Goal: Information Seeking & Learning: Learn about a topic

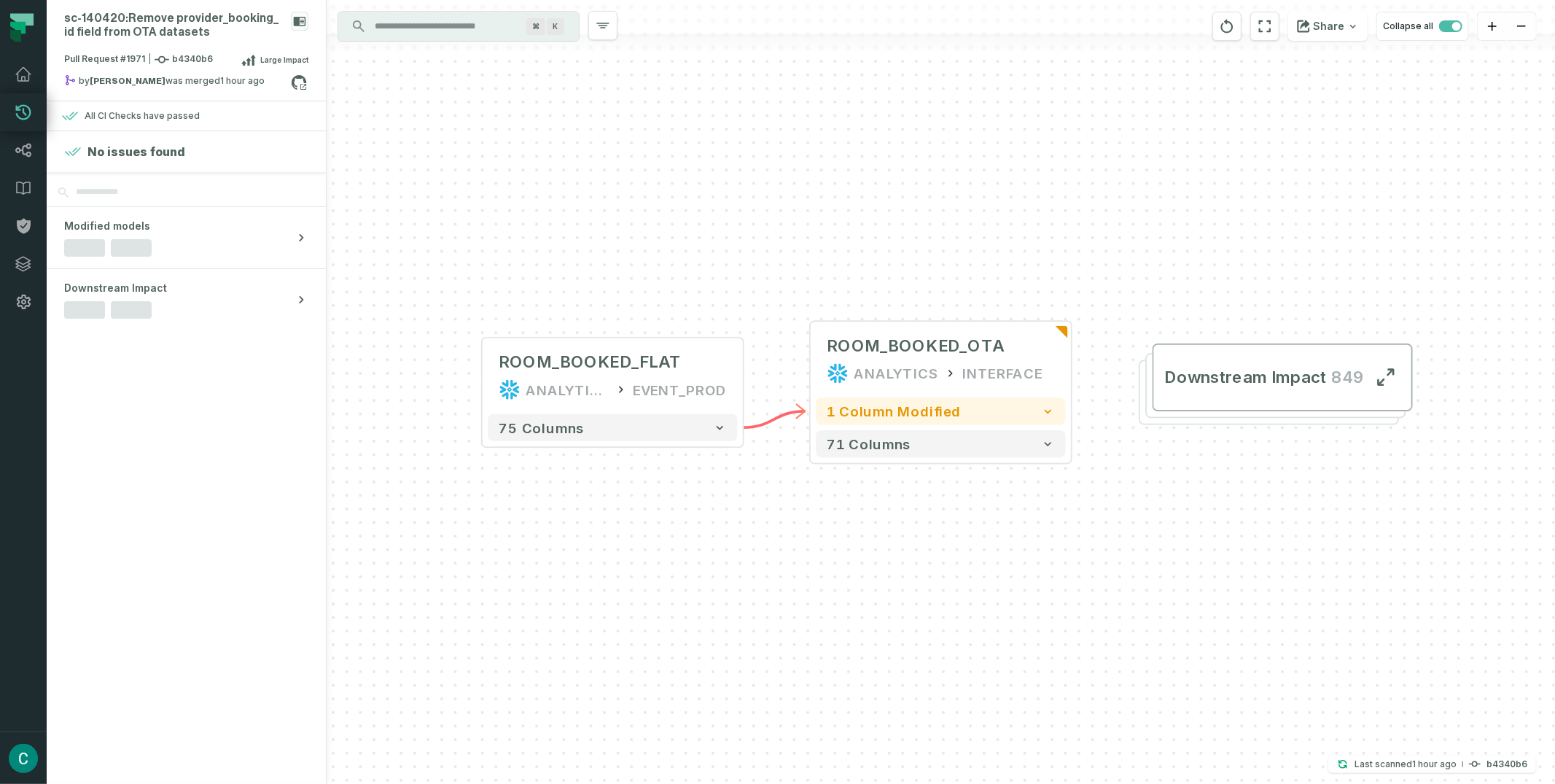
click at [1183, 420] on div "Downstream Impact 849" at bounding box center [1268, 392] width 260 height 65
click at [1068, 349] on button "+" at bounding box center [1071, 359] width 24 height 24
click at [1066, 326] on icon at bounding box center [1063, 332] width 12 height 12
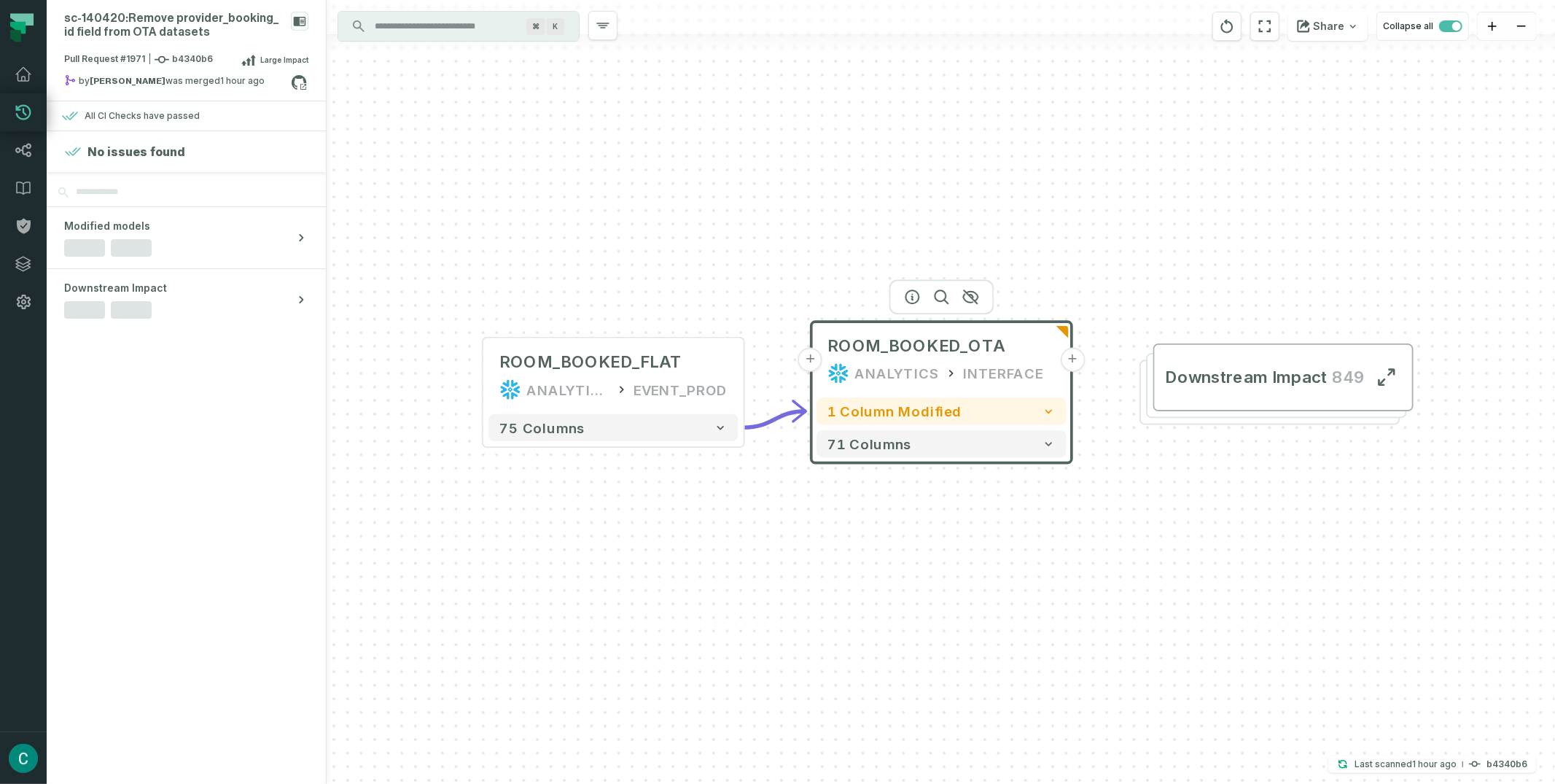
click at [778, 414] on icon "Edge from 4fe1f0eff066d046310fcfd6f90100a3 to ea101efc71f1447fbd4aac5aaf99f8a1" at bounding box center [775, 418] width 62 height 16
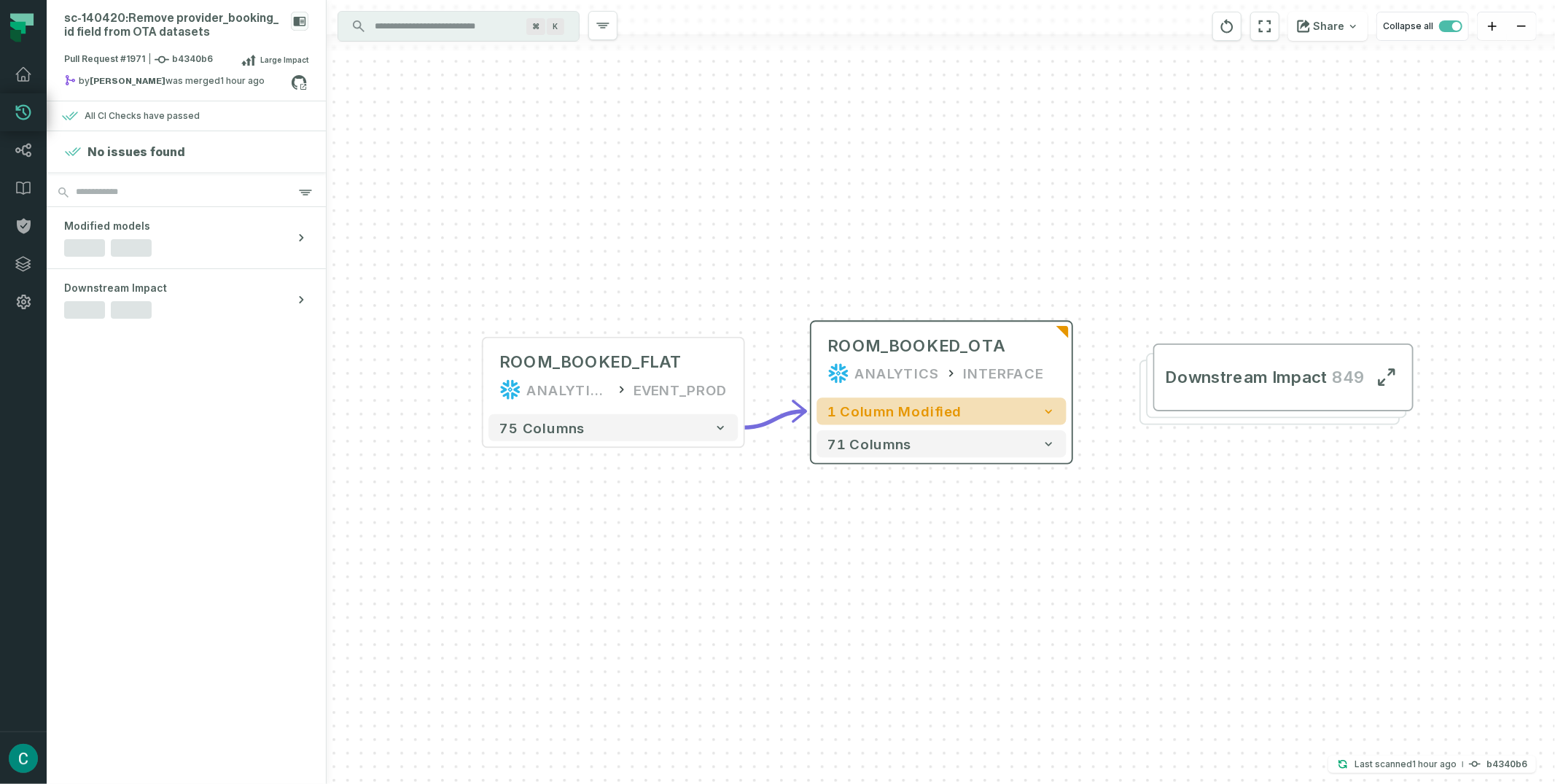
click at [963, 410] on button "1 column modified" at bounding box center [942, 411] width 250 height 27
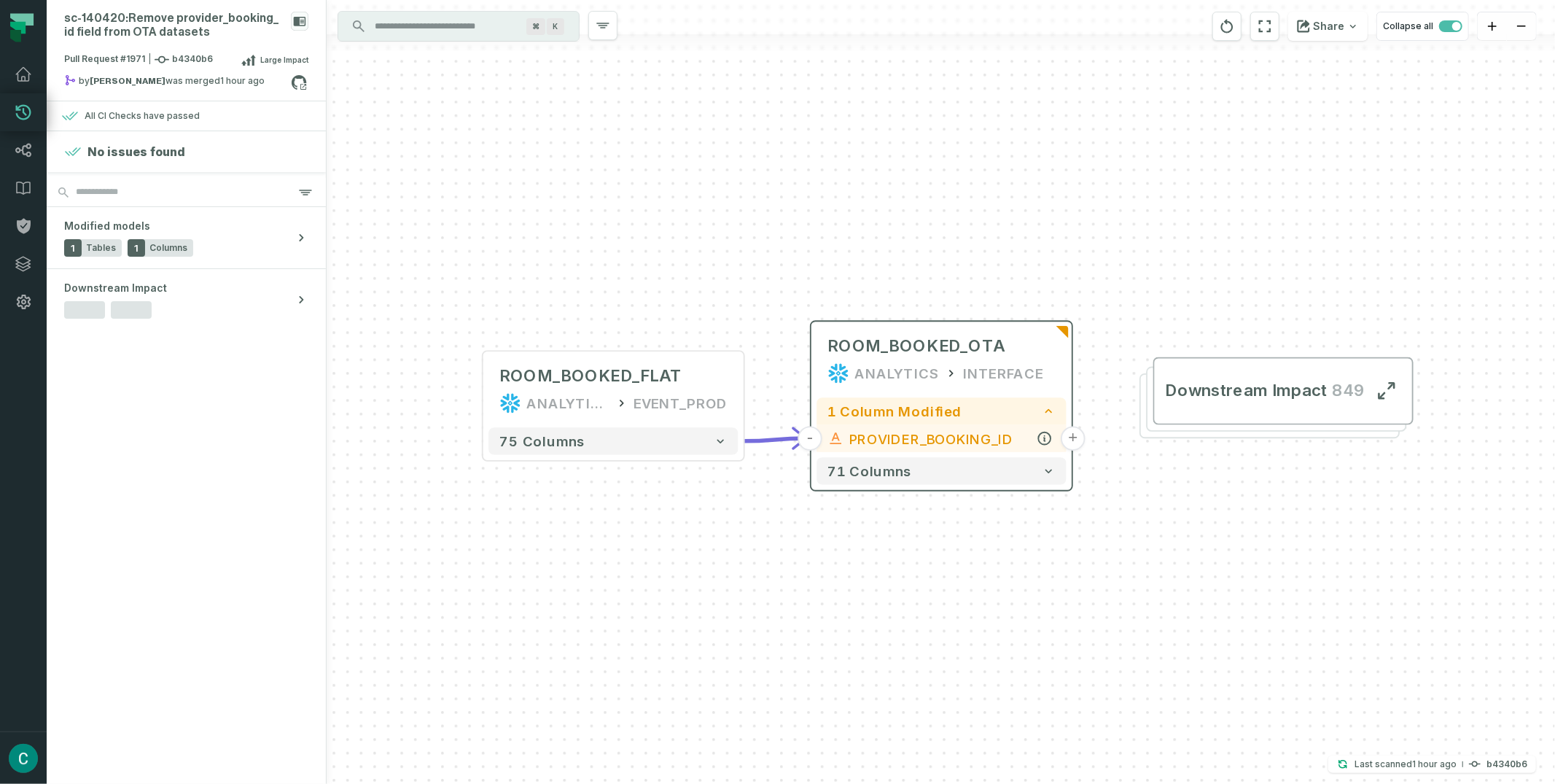
click at [937, 443] on span "PROVIDER_BOOKING_ID" at bounding box center [952, 438] width 206 height 20
click at [1073, 440] on button "+" at bounding box center [1073, 438] width 24 height 24
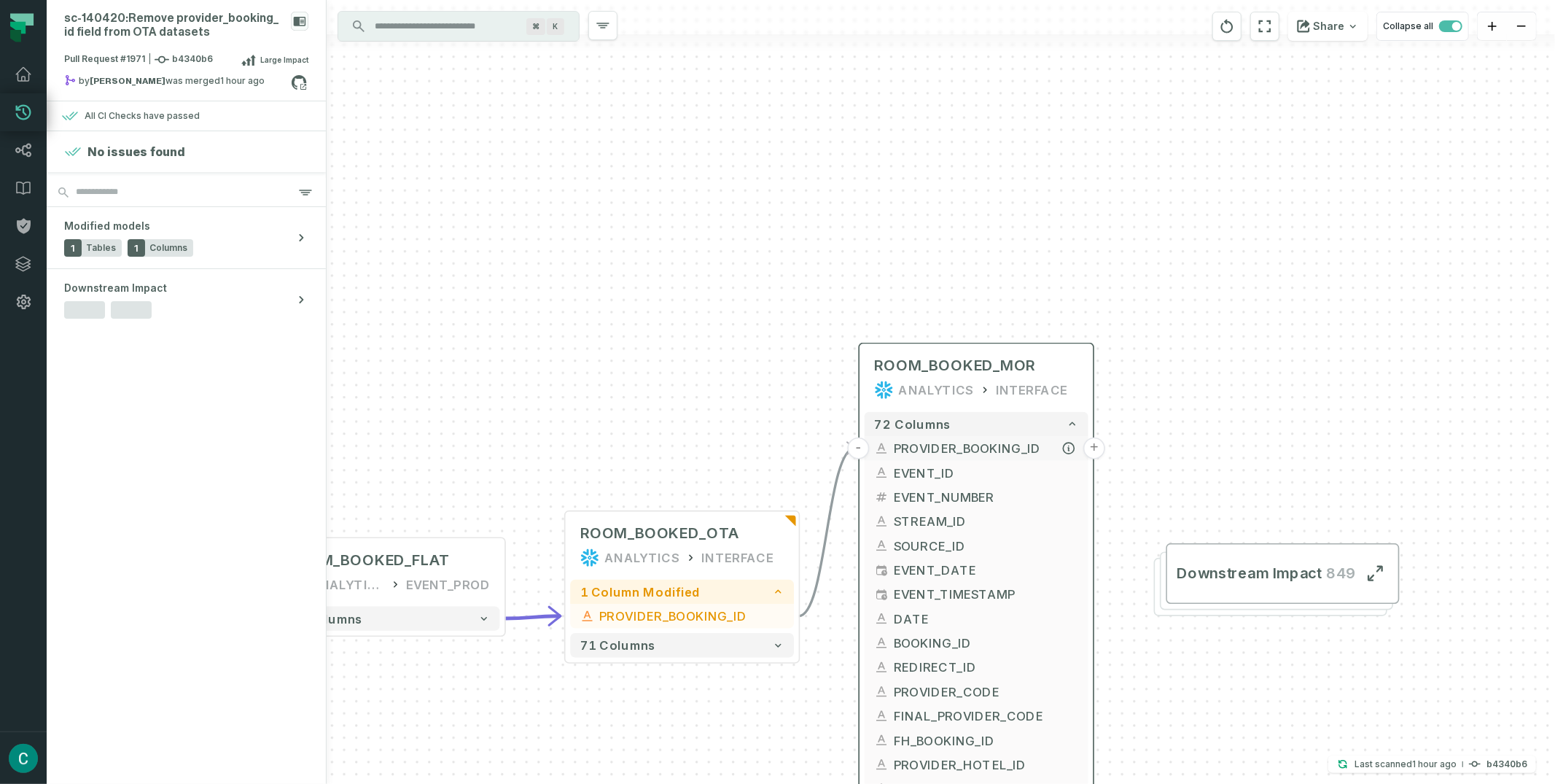
click at [1095, 445] on button "+" at bounding box center [1094, 448] width 22 height 22
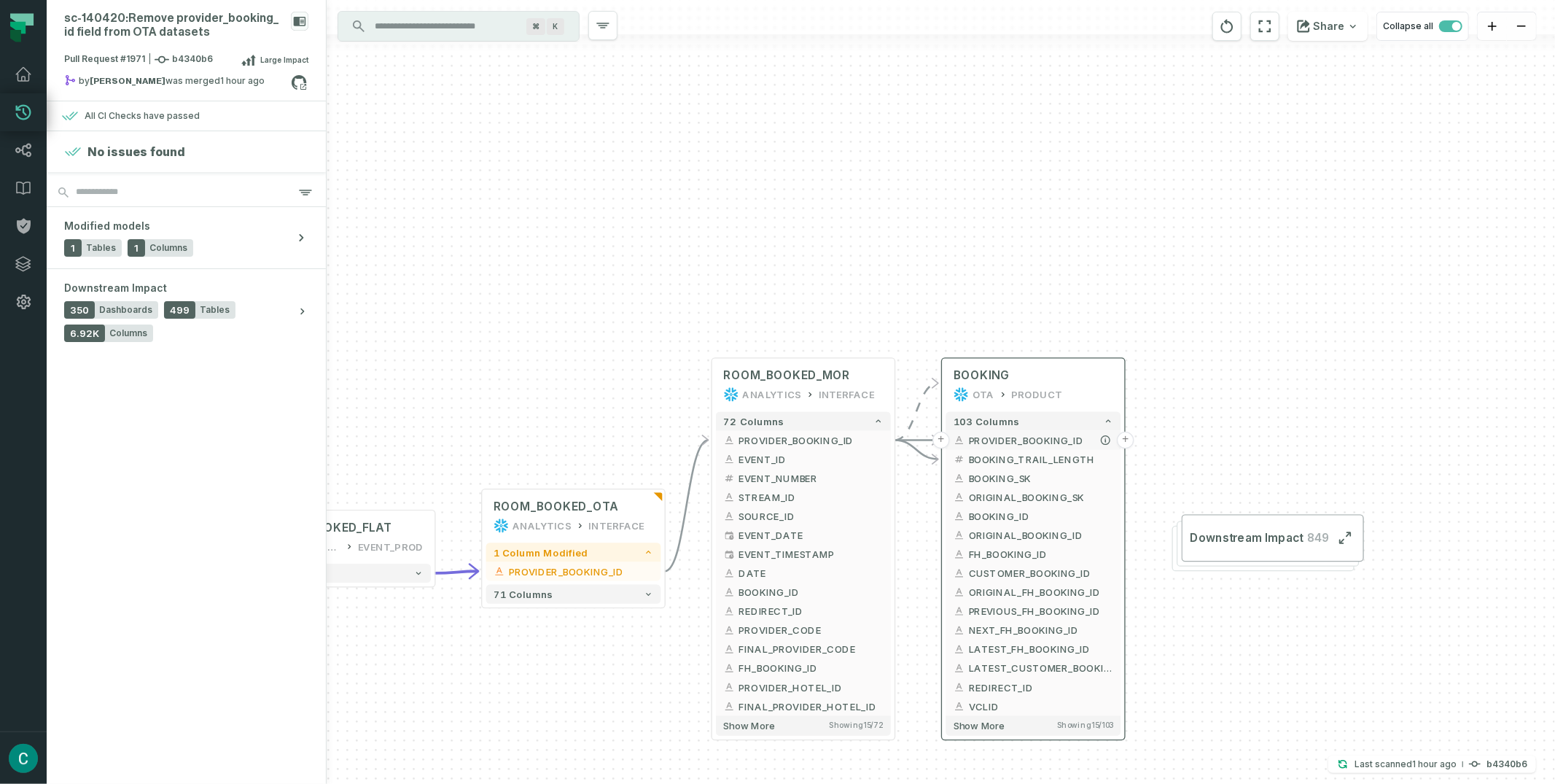
click at [1122, 440] on button "+" at bounding box center [1125, 440] width 16 height 16
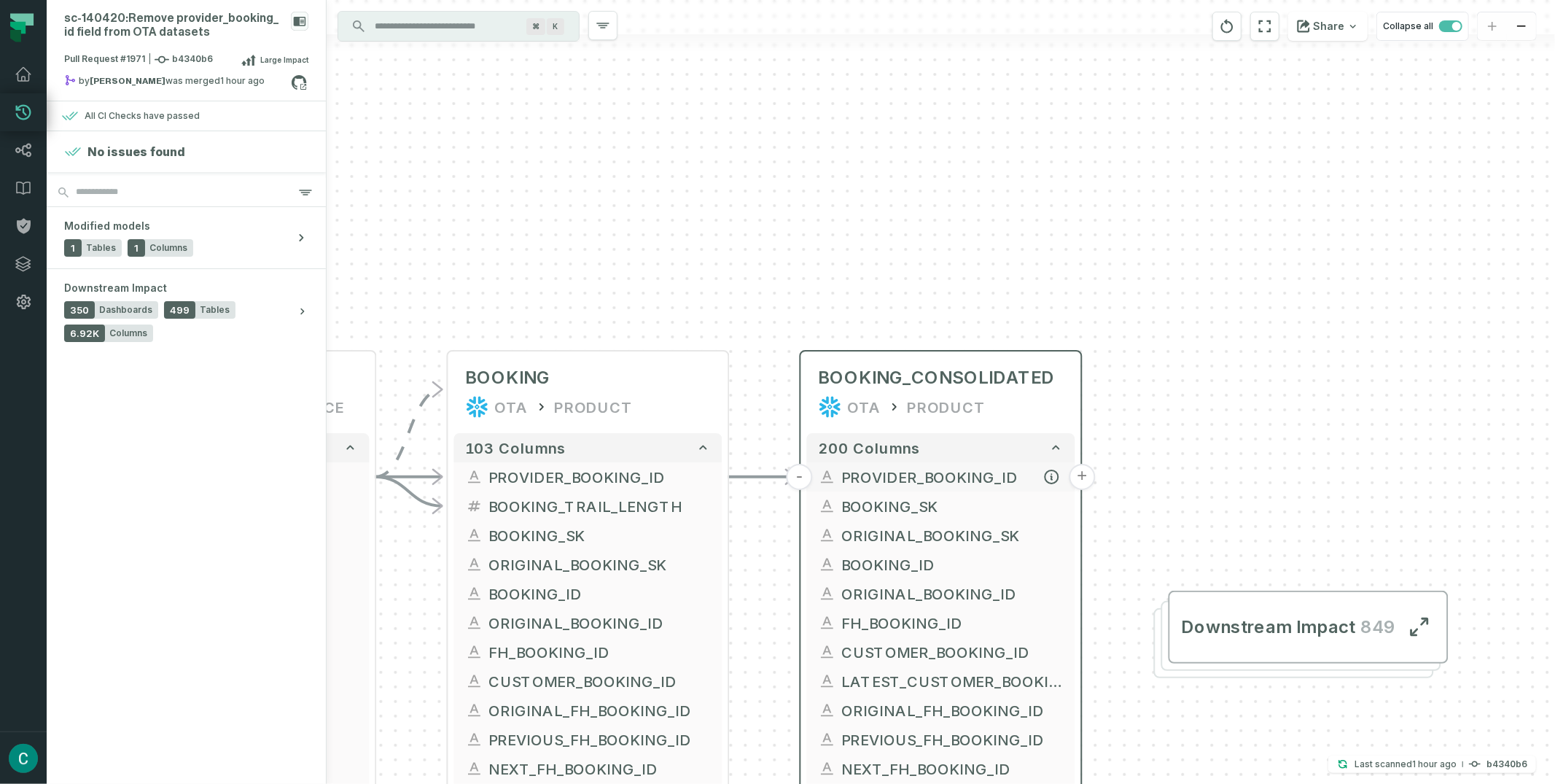
click at [1080, 478] on button "+" at bounding box center [1082, 476] width 26 height 26
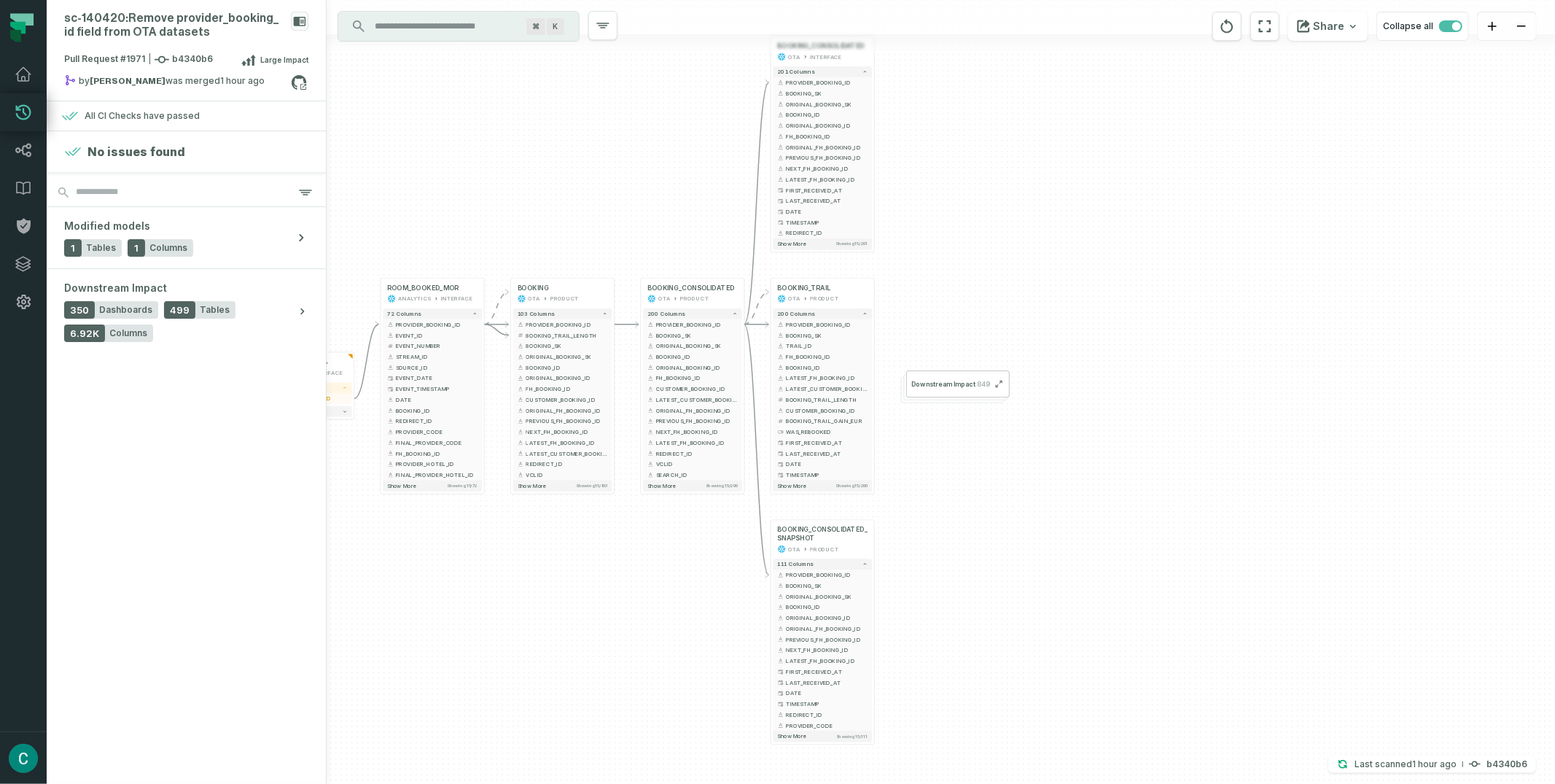
drag, startPoint x: 1298, startPoint y: 551, endPoint x: 960, endPoint y: 259, distance: 446.7
click at [960, 259] on div "+ BOOKING_CONSOLIDATED OTA INTERFACE + 201 columns - PROVIDER_BOOKING_ID + + BO…" at bounding box center [941, 392] width 1229 height 784
click at [873, 325] on button "+" at bounding box center [873, 325] width 10 height 10
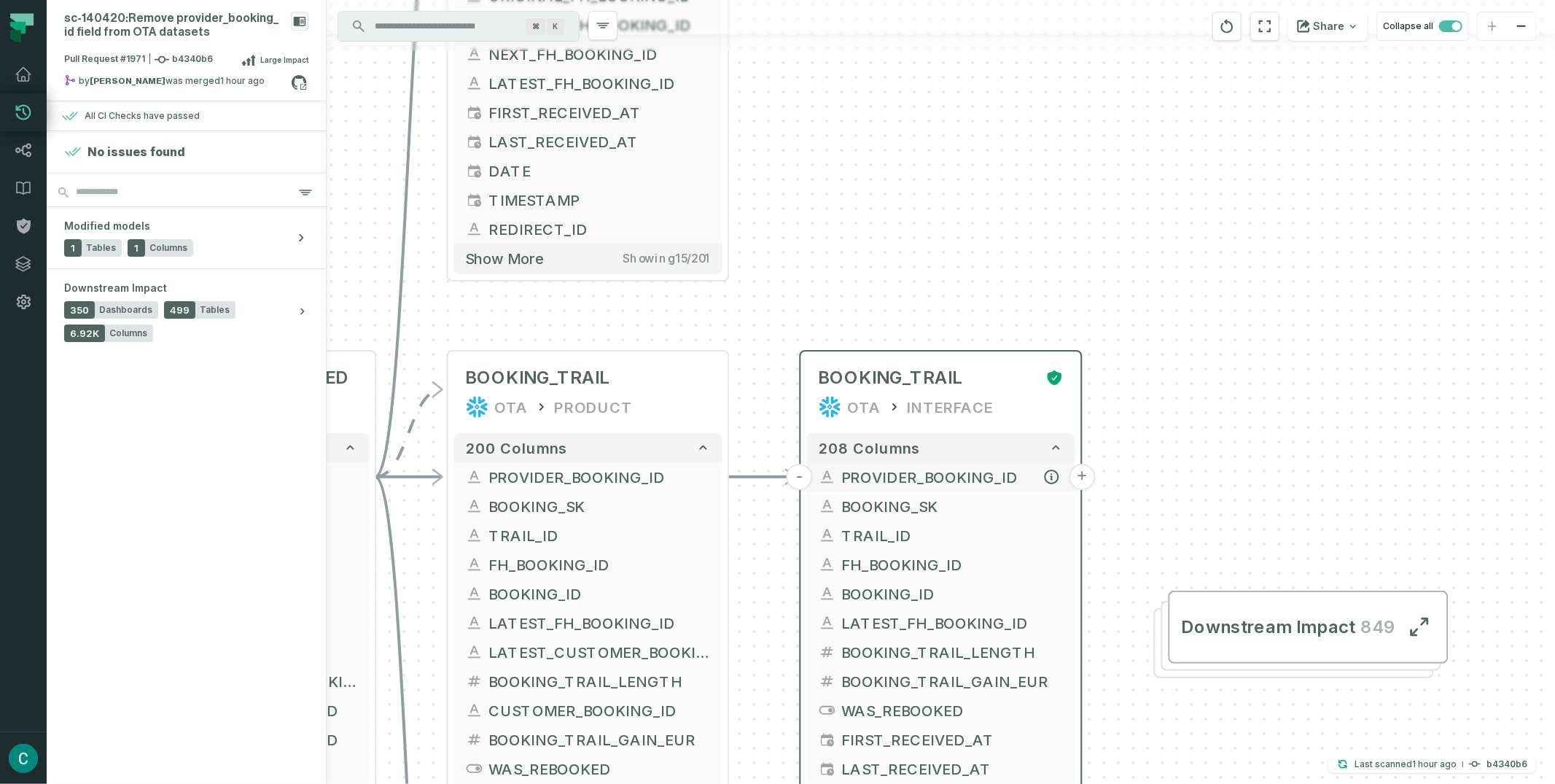
click at [1080, 476] on button "+" at bounding box center [1082, 476] width 26 height 26
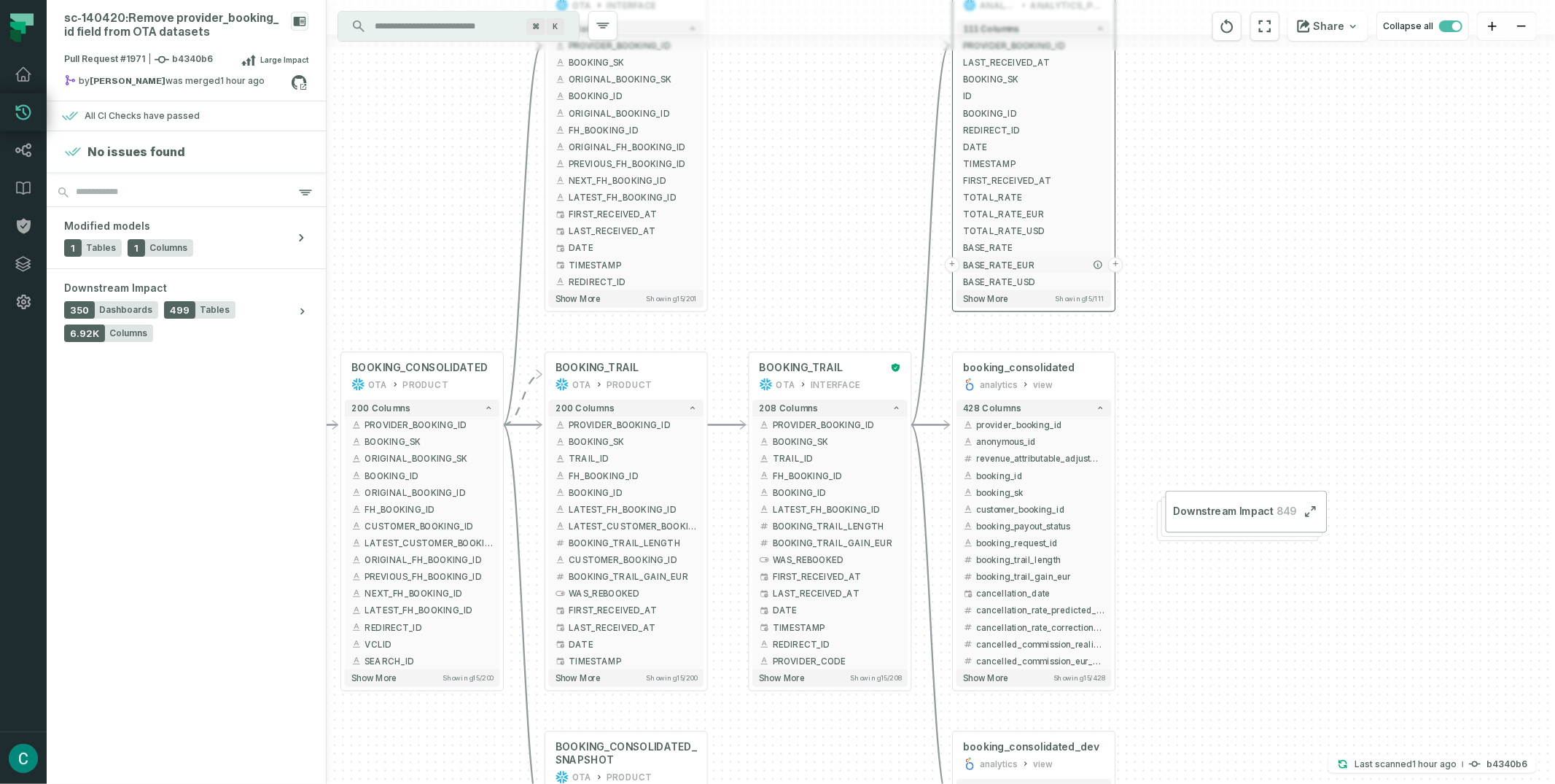
drag, startPoint x: 1140, startPoint y: 535, endPoint x: 1069, endPoint y: 264, distance: 280.1
click at [1069, 264] on span "BASE_RATE_EUR" at bounding box center [1033, 264] width 141 height 12
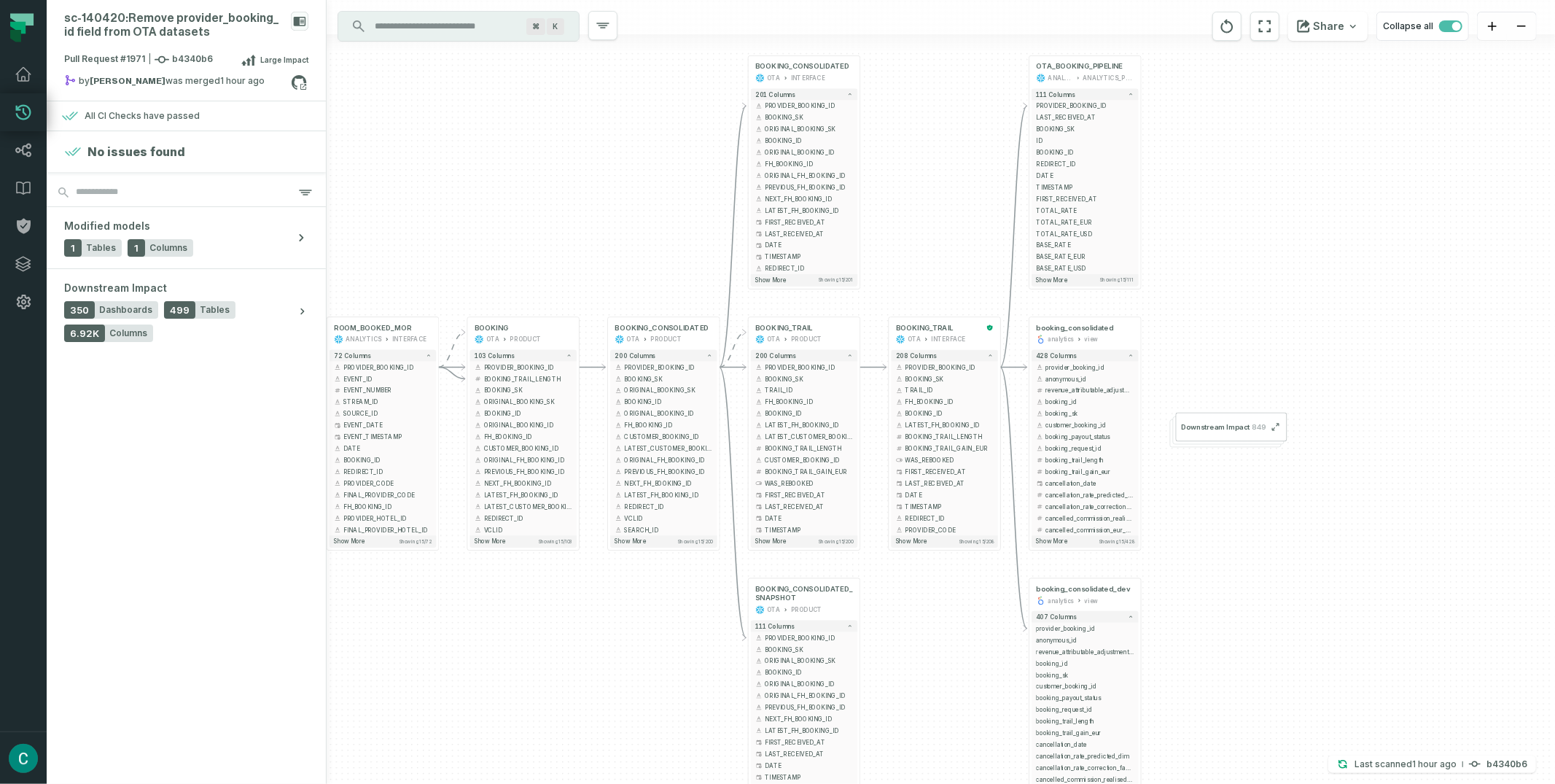
drag, startPoint x: 1247, startPoint y: 305, endPoint x: 1221, endPoint y: 272, distance: 42.0
click at [1221, 272] on div "+ OTA_BOOKING_PIPELINE ANALYTICS ANALYTICS_PROD + 111 columns - PROVIDER_BOOKIN…" at bounding box center [941, 392] width 1229 height 784
